Goal: Task Accomplishment & Management: Use online tool/utility

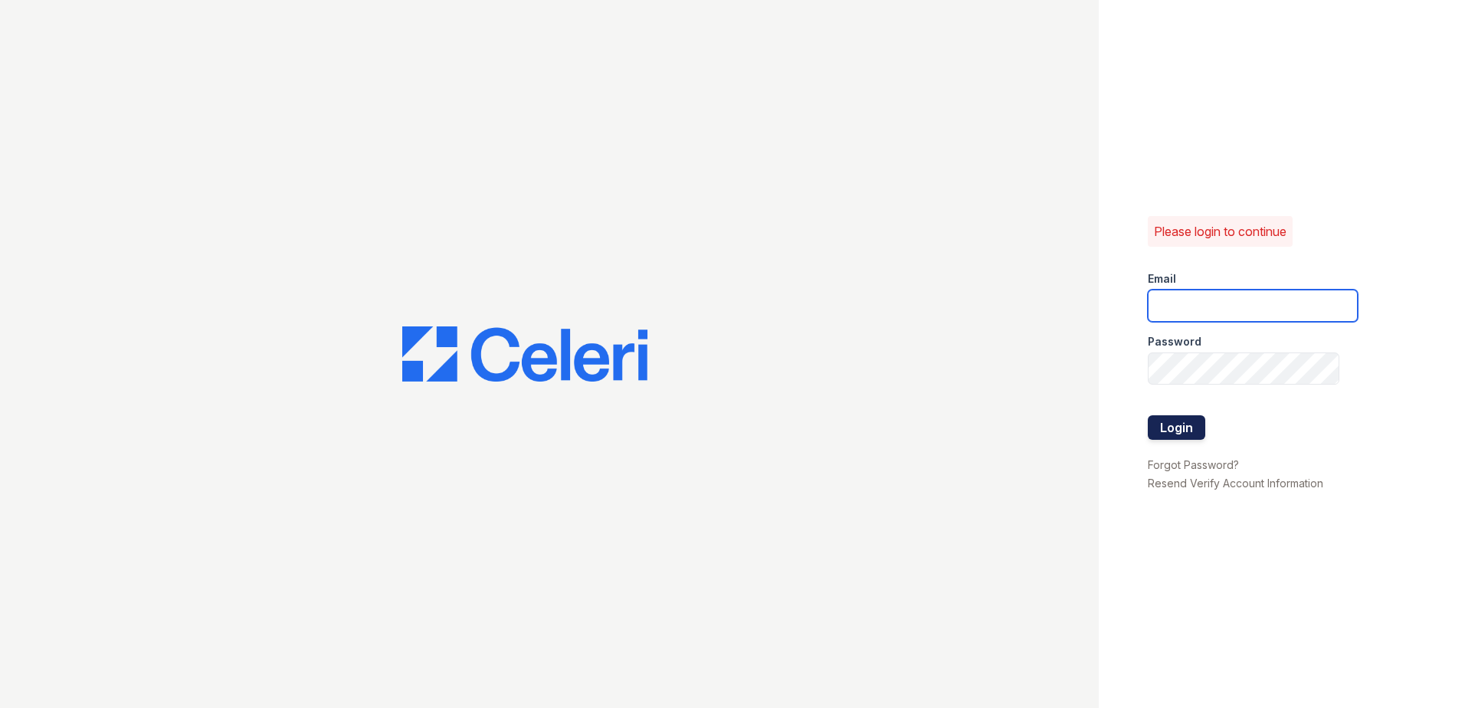
type input "Svalenzuela@trinity-pm.com"
click at [1172, 422] on button "Login" at bounding box center [1176, 427] width 57 height 25
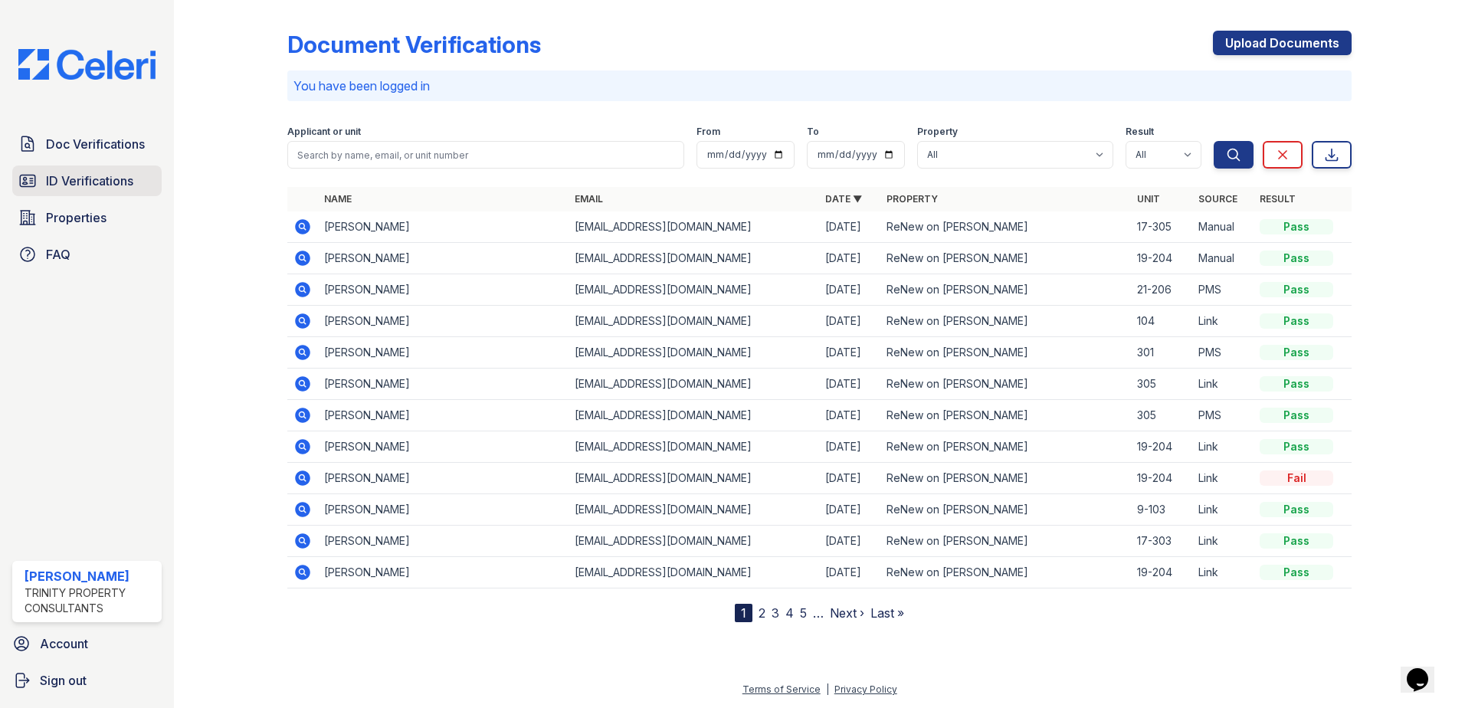
click at [131, 177] on span "ID Verifications" at bounding box center [89, 181] width 87 height 18
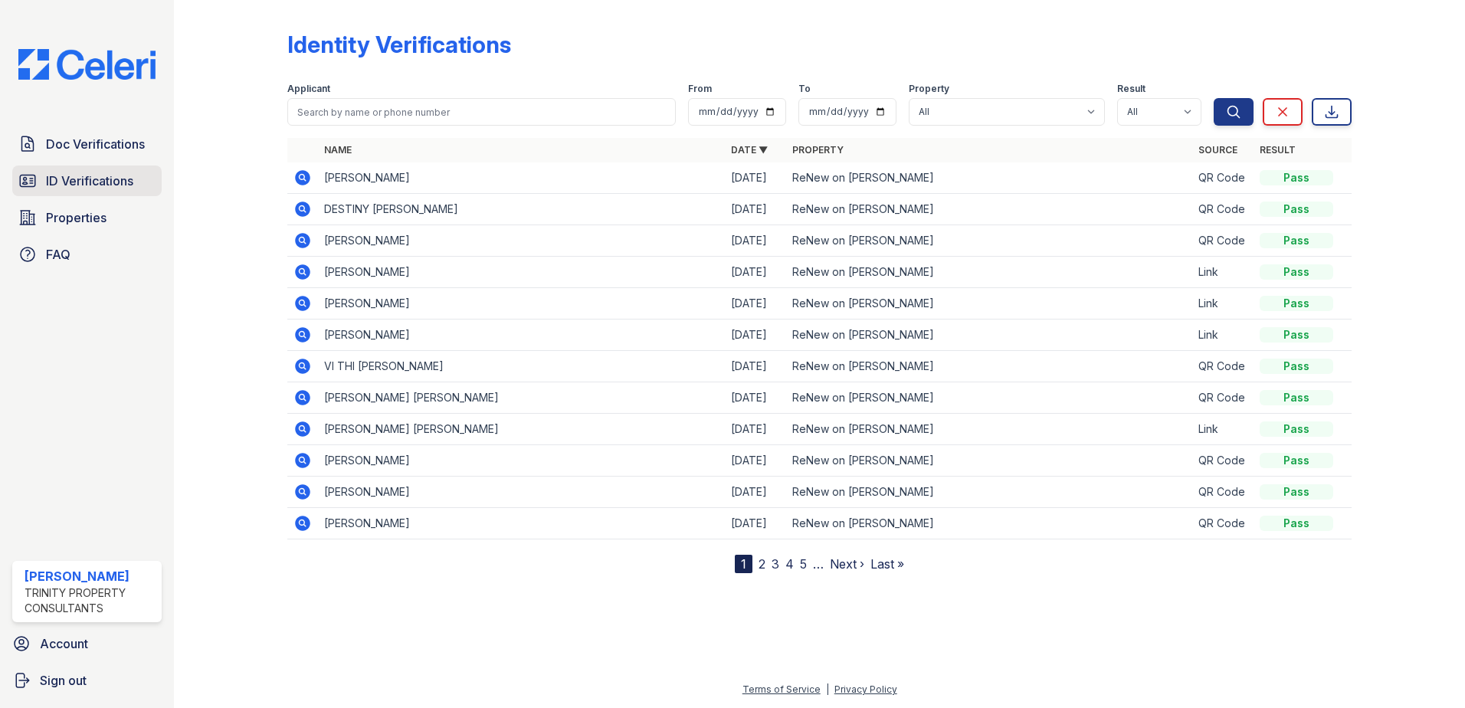
click at [123, 171] on link "ID Verifications" at bounding box center [86, 181] width 149 height 31
click at [117, 215] on link "Properties" at bounding box center [86, 217] width 149 height 31
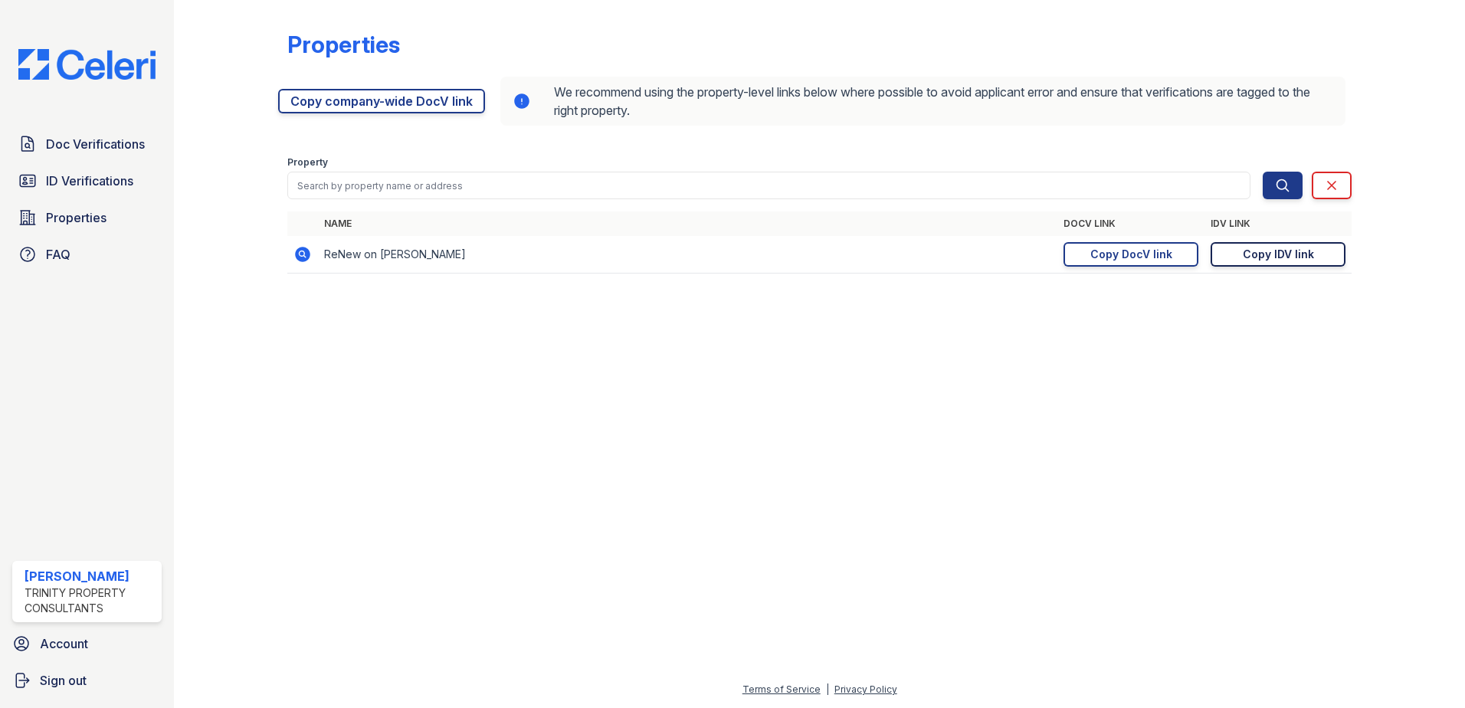
click at [1251, 258] on div "Copy IDV link" at bounding box center [1278, 254] width 71 height 15
click at [1291, 252] on div "Copy IDV link" at bounding box center [1278, 254] width 71 height 15
click at [108, 174] on span "ID Verifications" at bounding box center [89, 181] width 87 height 18
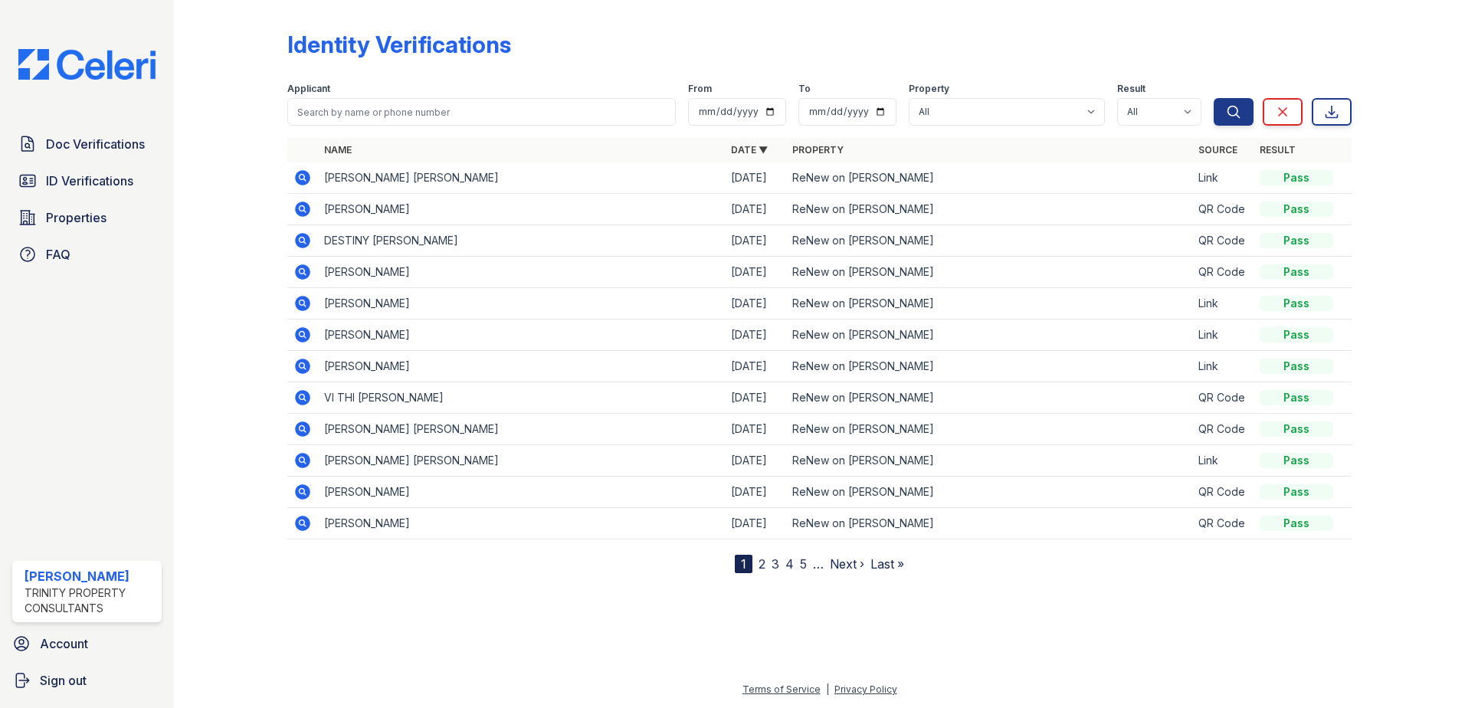
click at [392, 171] on td "[PERSON_NAME] [PERSON_NAME]" at bounding box center [521, 177] width 407 height 31
click at [297, 172] on icon at bounding box center [303, 178] width 18 height 18
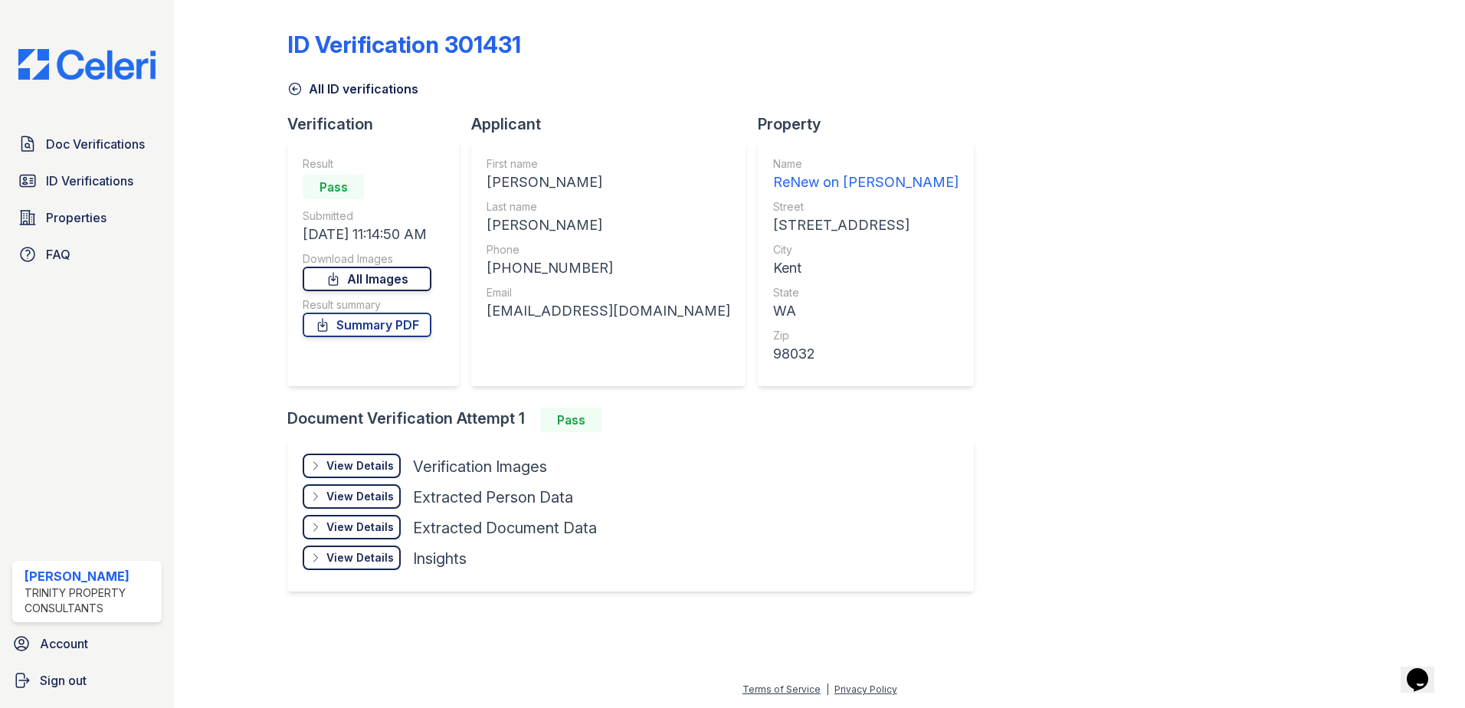
click at [395, 278] on link "All Images" at bounding box center [367, 279] width 129 height 25
click at [398, 280] on link "All Images" at bounding box center [367, 279] width 129 height 25
click at [398, 279] on link "All Images" at bounding box center [367, 279] width 129 height 25
